Goal: Task Accomplishment & Management: Use online tool/utility

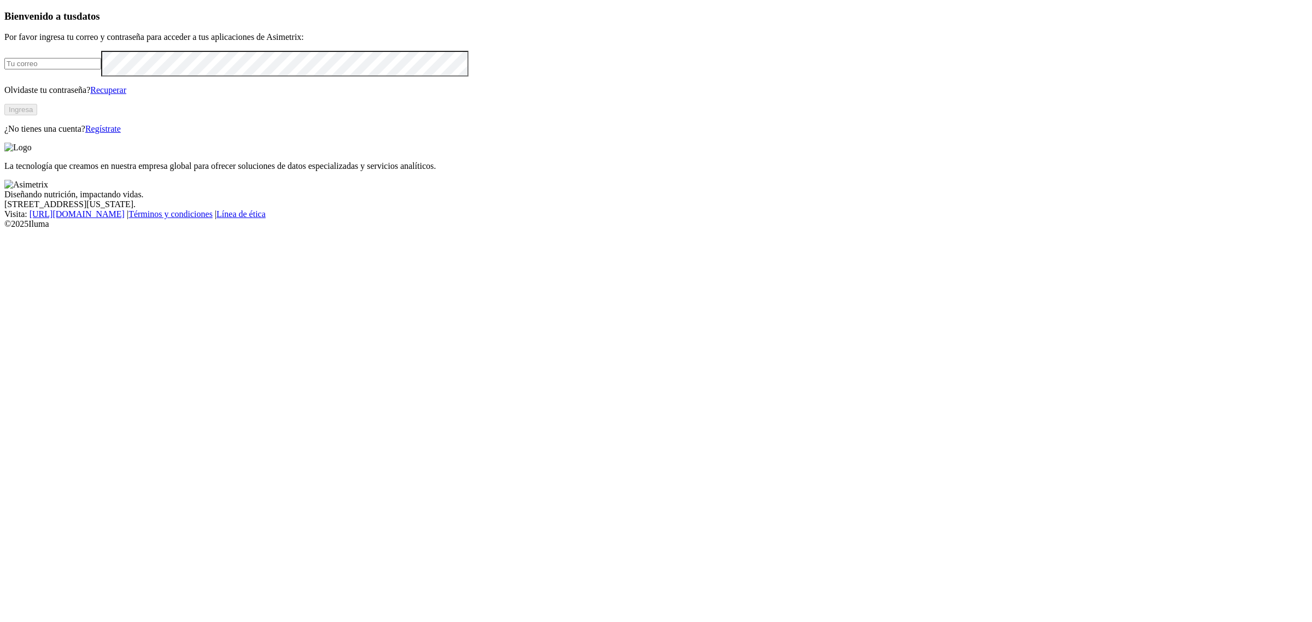
type input "[EMAIL_ADDRESS][PERSON_NAME][DOMAIN_NAME]"
click at [37, 115] on button "Ingresa" at bounding box center [20, 109] width 33 height 11
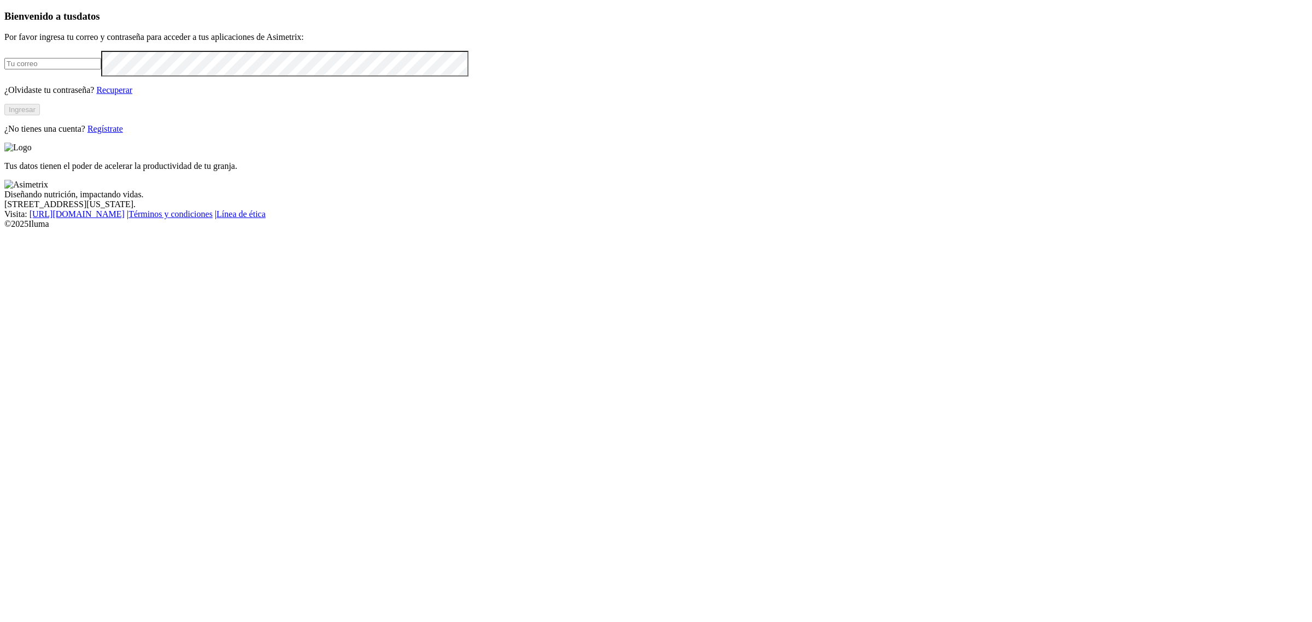
type input "[EMAIL_ADDRESS][PERSON_NAME][DOMAIN_NAME]"
click at [40, 115] on button "Ingresar" at bounding box center [22, 109] width 36 height 11
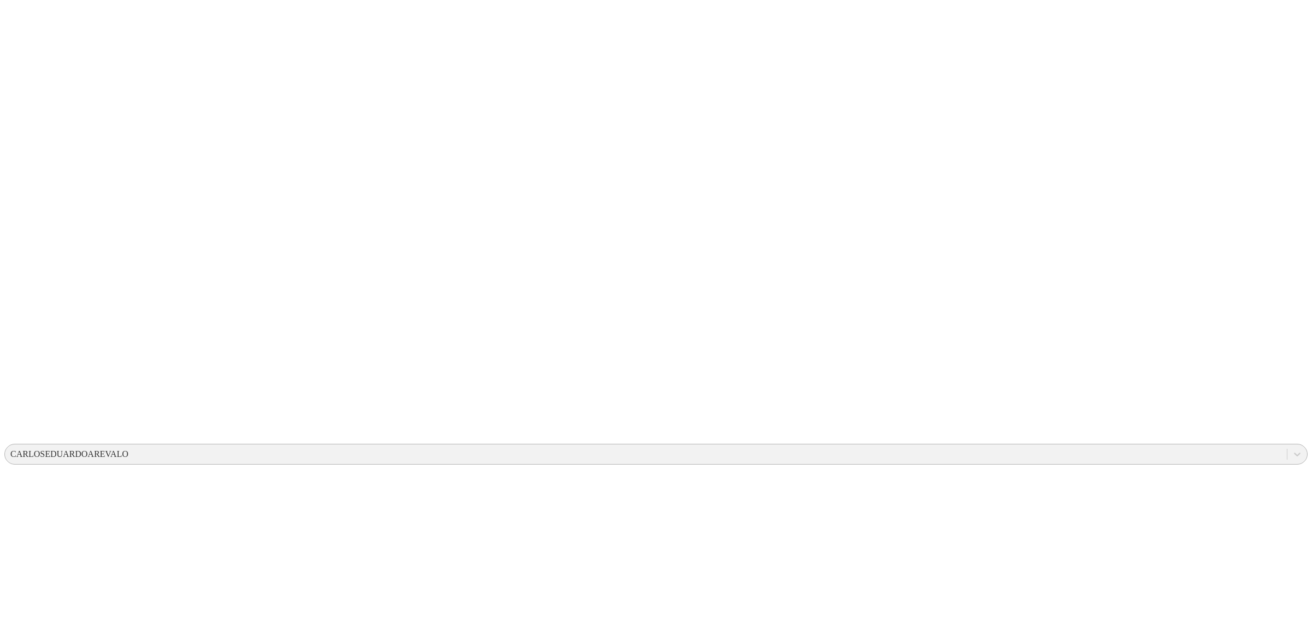
click at [129, 450] on div "CARLOSEDUARDOAREVALO" at bounding box center [69, 455] width 118 height 10
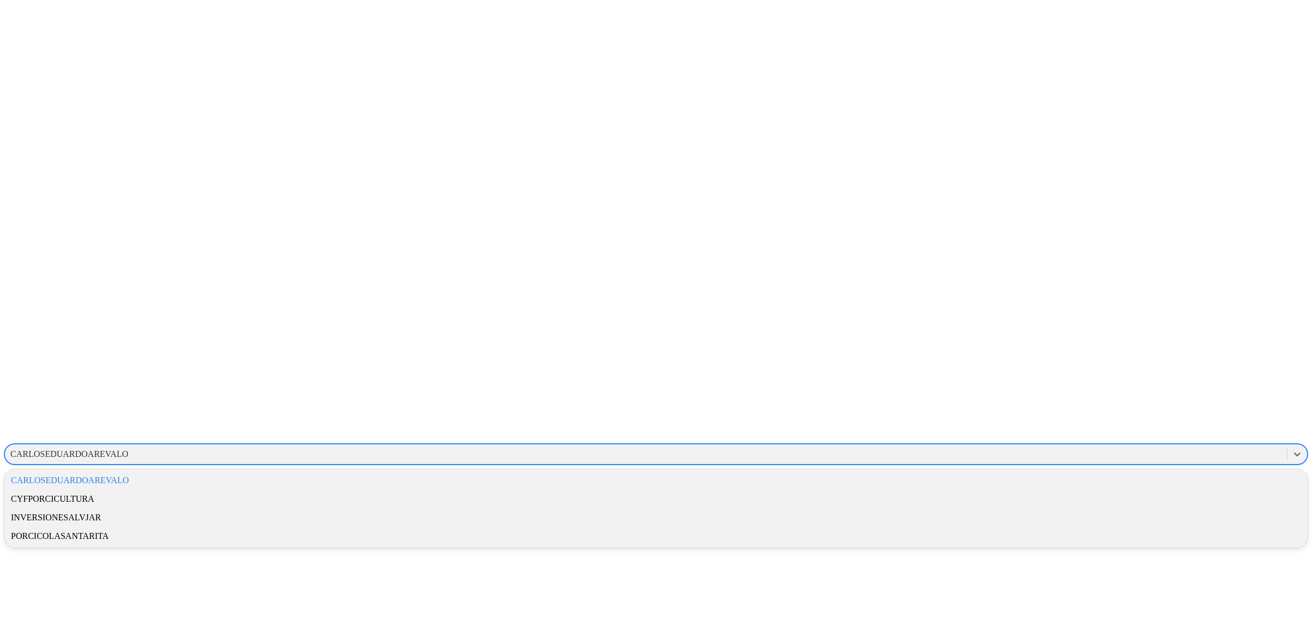
click at [1102, 490] on div "CYFPORCICULTURA" at bounding box center [656, 499] width 1304 height 19
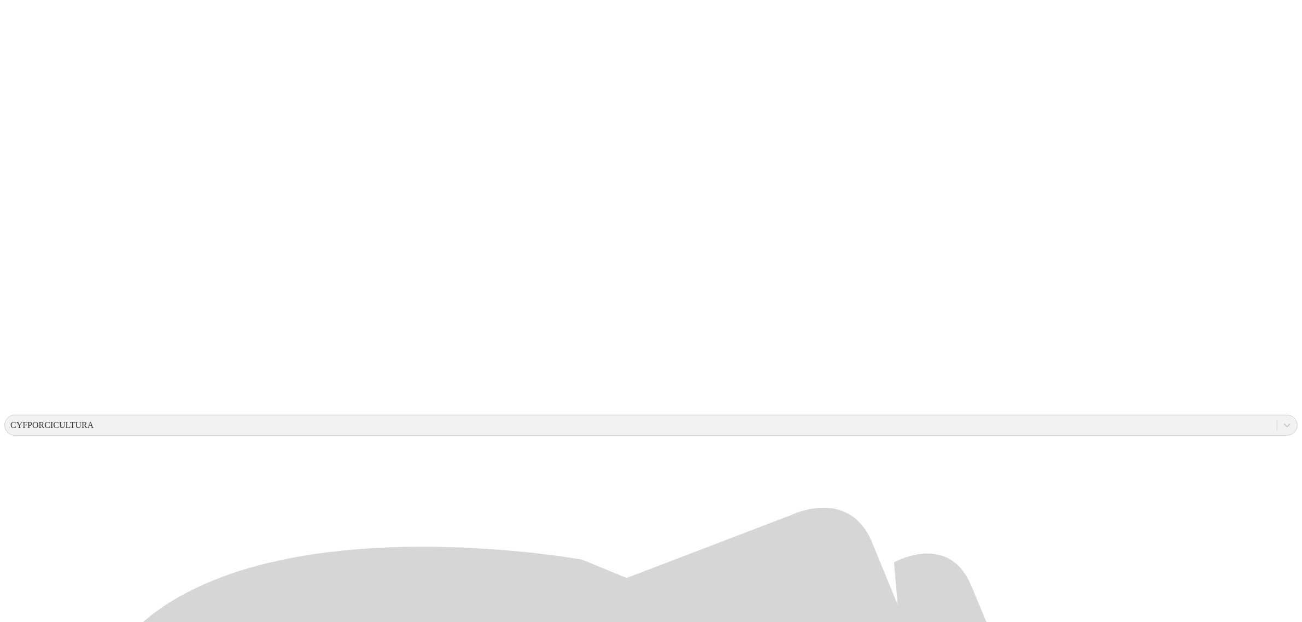
scroll to position [42, 0]
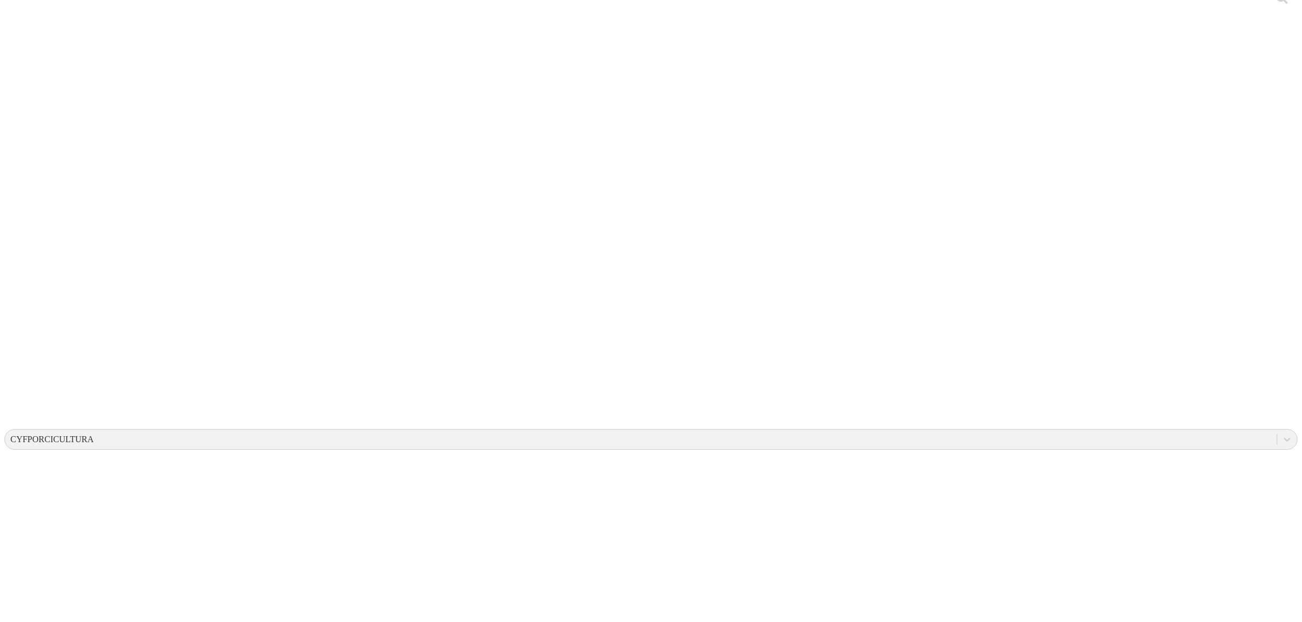
scroll to position [0, 0]
type input "Julio okk"
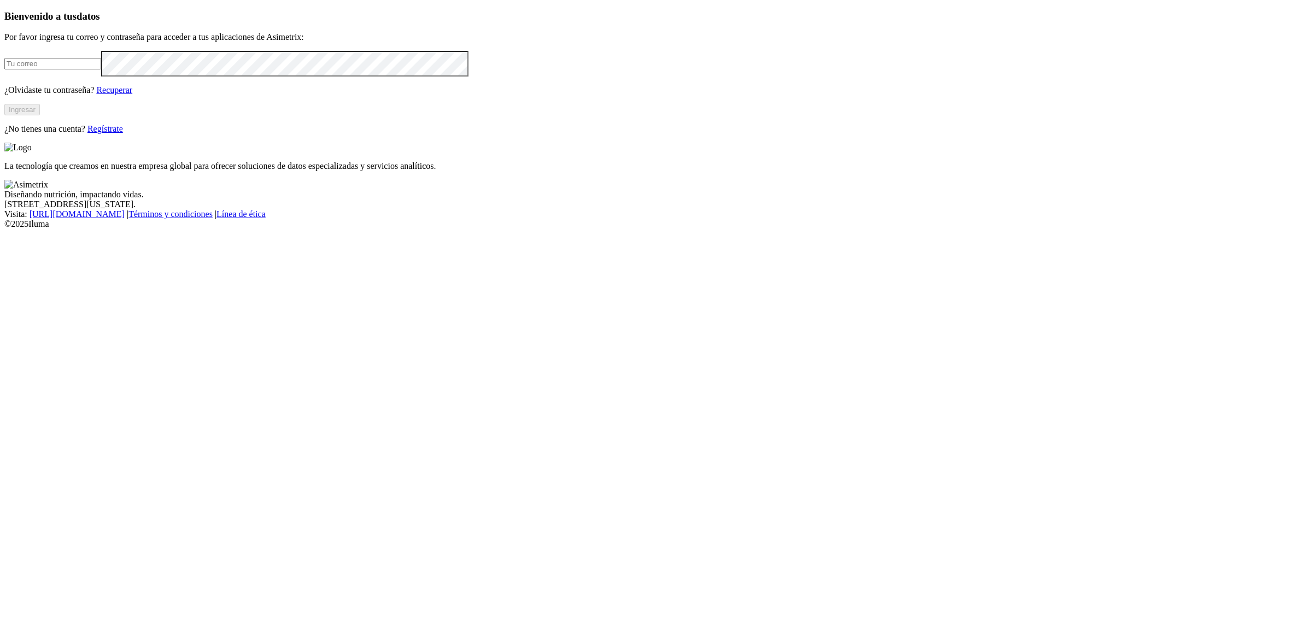
type input "[EMAIL_ADDRESS][PERSON_NAME][DOMAIN_NAME]"
click at [40, 115] on button "Ingresar" at bounding box center [22, 109] width 36 height 11
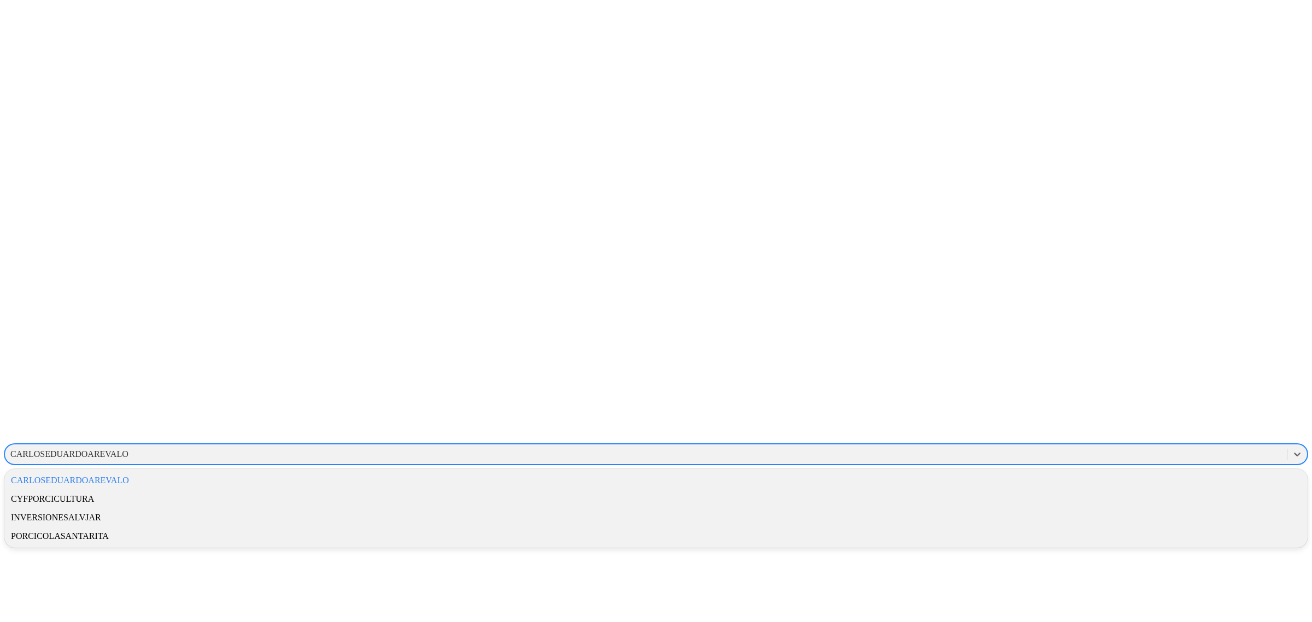
click at [129, 450] on div "CARLOSEDUARDOAREVALO" at bounding box center [69, 455] width 118 height 10
click at [1128, 490] on div "CYFPORCICULTURA" at bounding box center [656, 499] width 1304 height 19
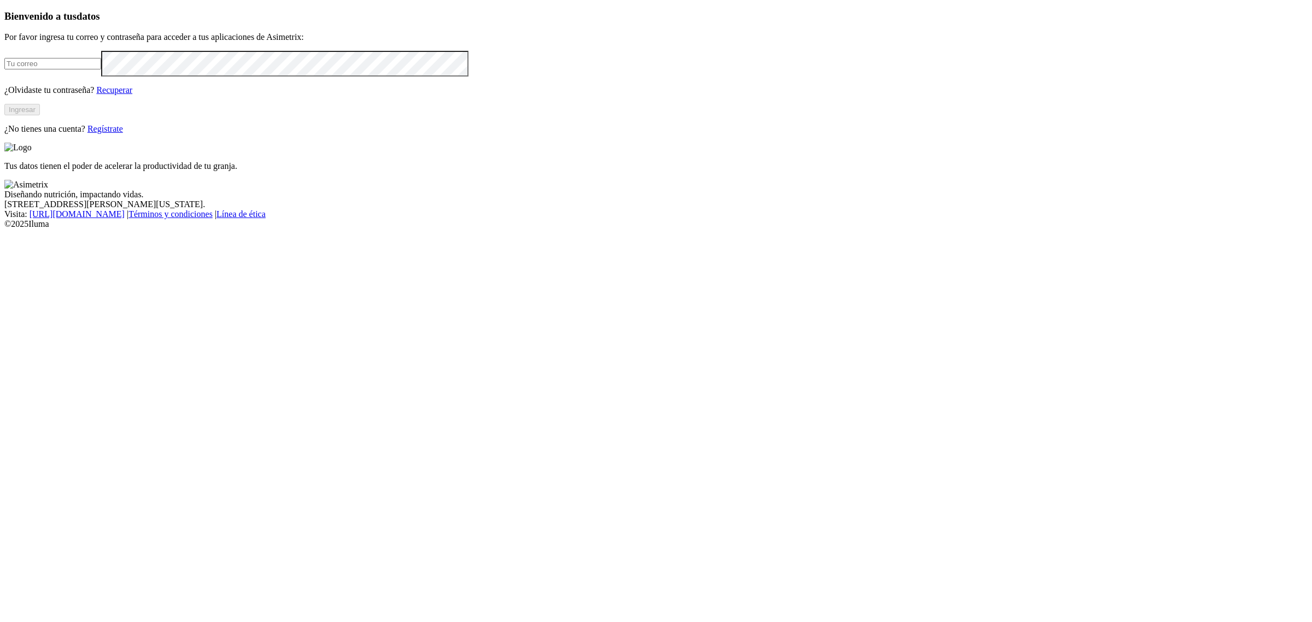
type input "[PERSON_NAME][EMAIL_ADDRESS][PERSON_NAME][DOMAIN_NAME]"
click at [40, 115] on button "Ingresar" at bounding box center [22, 109] width 36 height 11
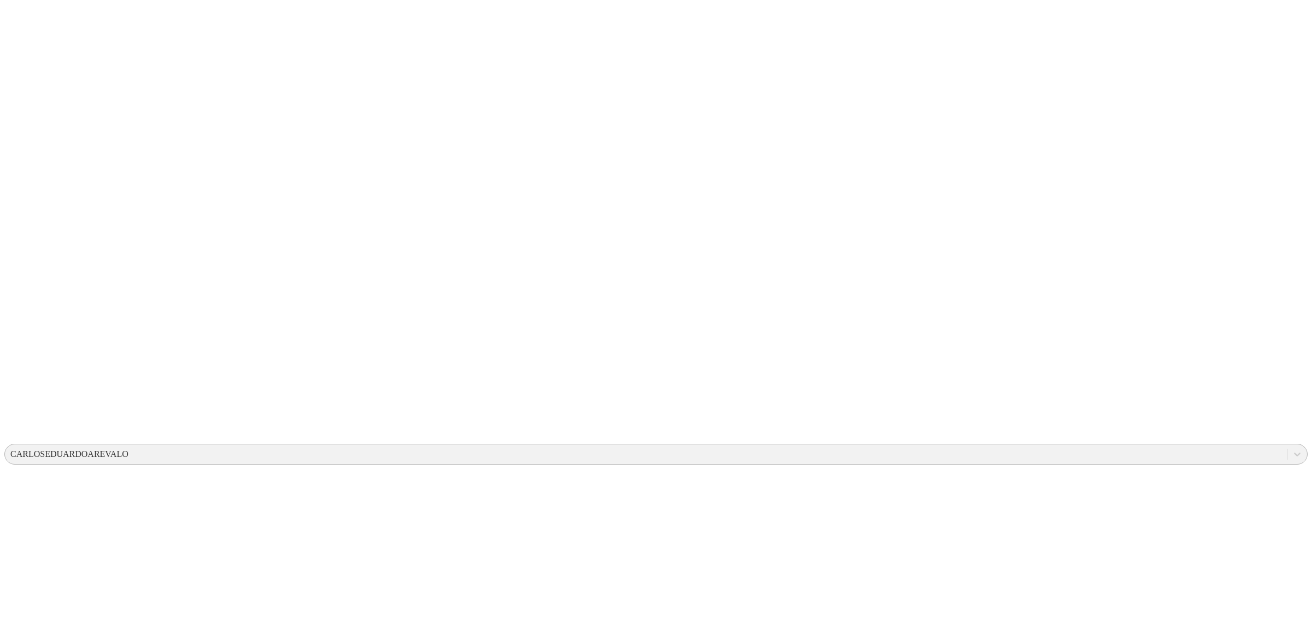
click at [129, 450] on div "CARLOSEDUARDOAREVALO" at bounding box center [69, 455] width 118 height 10
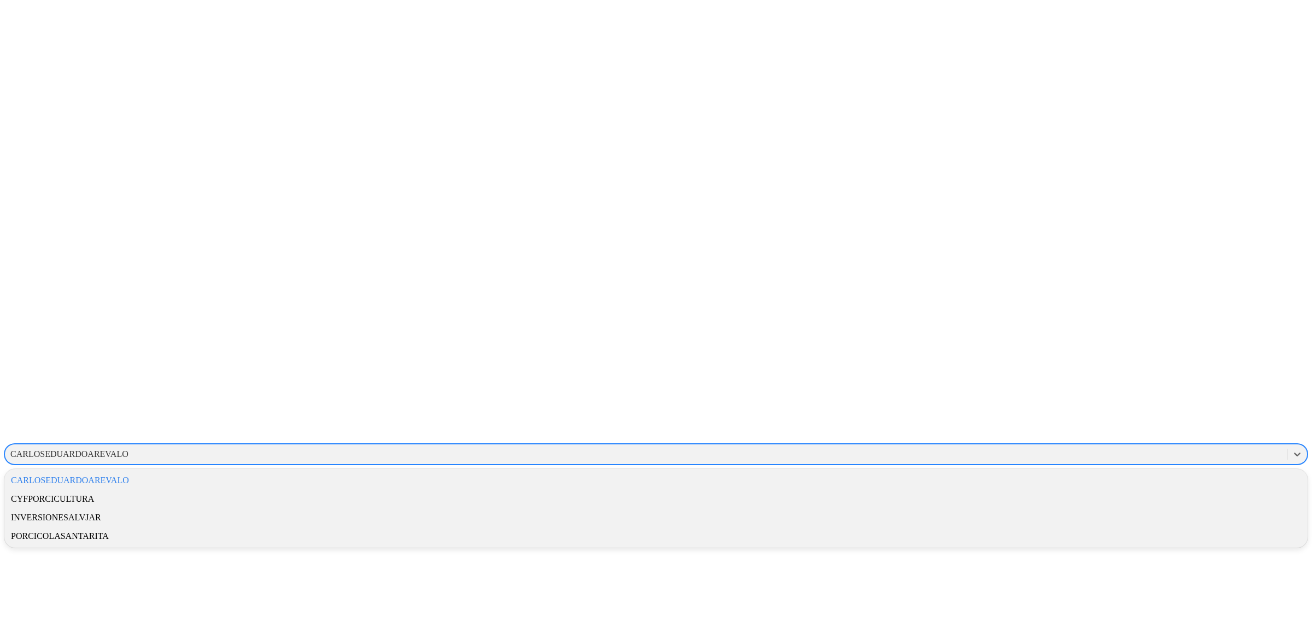
click at [1135, 490] on div "CYFPORCICULTURA" at bounding box center [656, 499] width 1304 height 19
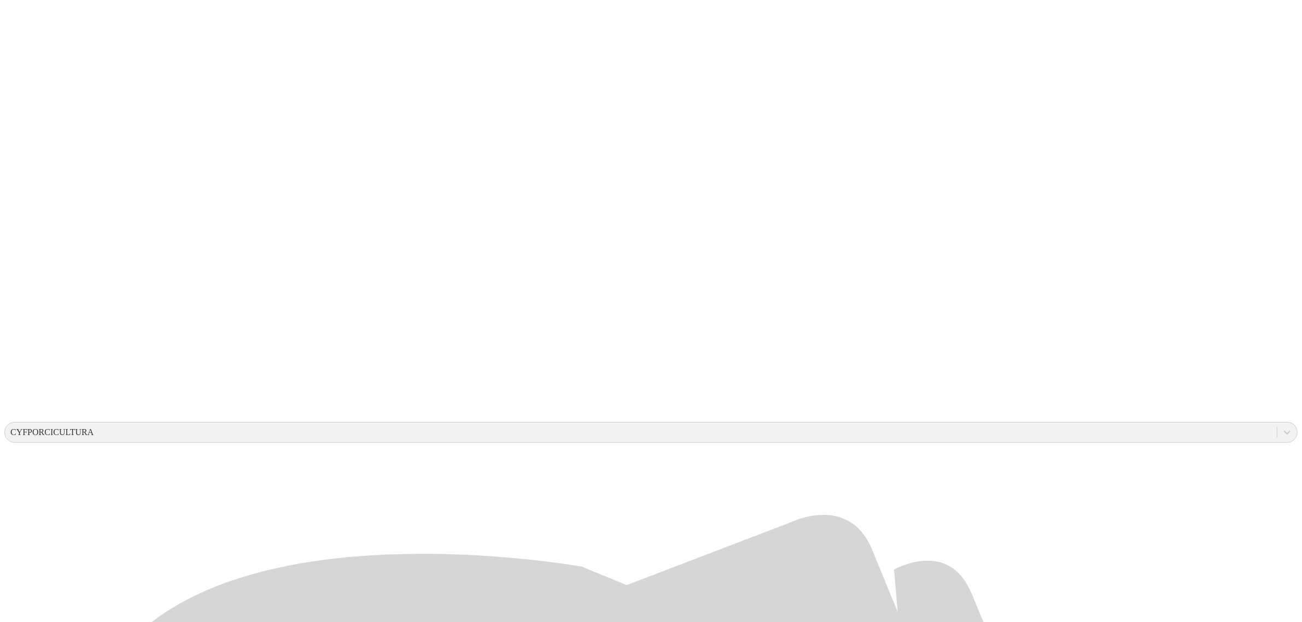
scroll to position [42, 0]
